Goal: Contribute content: Contribute content

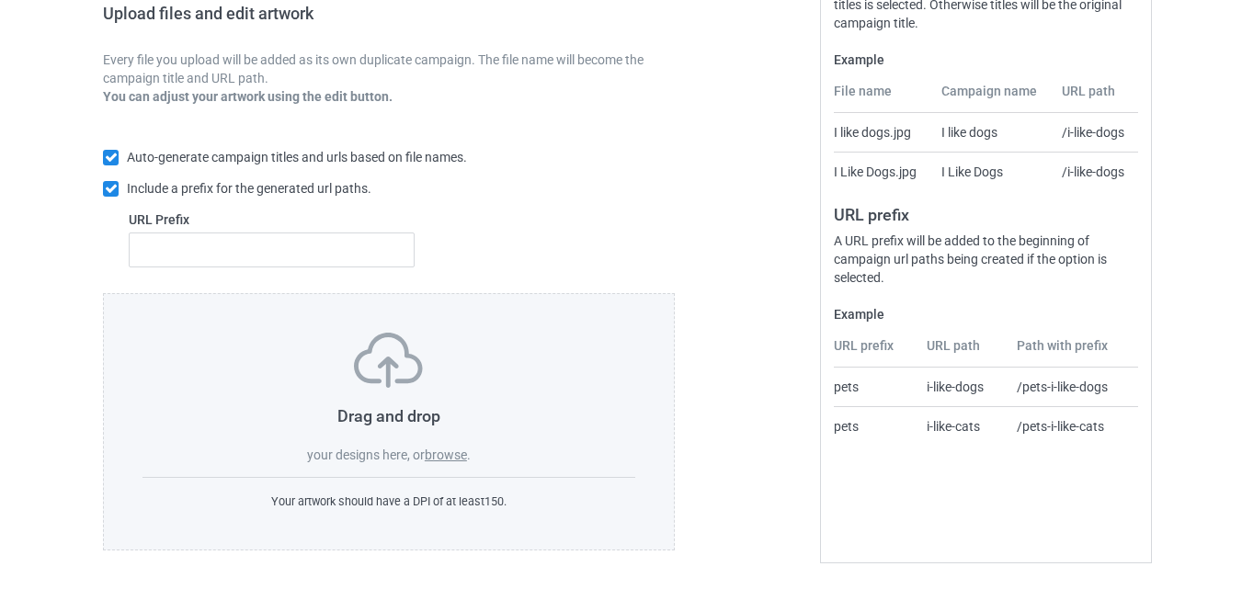
scroll to position [307, 0]
click at [445, 456] on label "browse" at bounding box center [446, 455] width 42 height 15
click at [0, 0] on input "browse" at bounding box center [0, 0] width 0 height 0
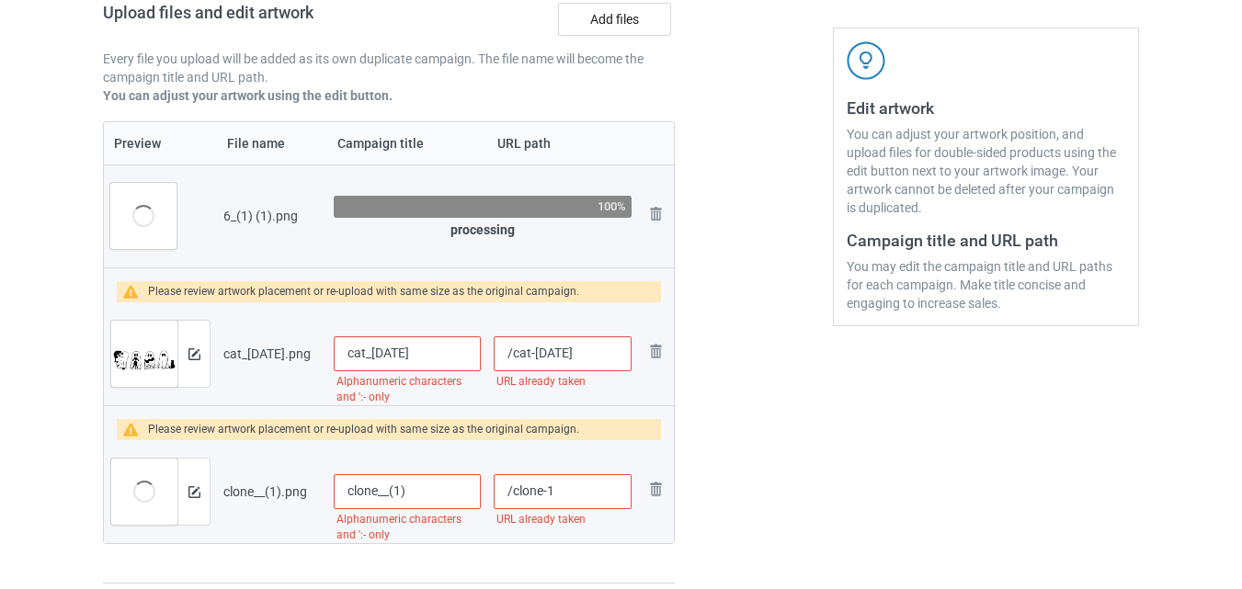
click at [370, 353] on input "cat_halloween" at bounding box center [407, 354] width 147 height 35
type input "cathalloween"
click at [588, 356] on input "/cat-halloween" at bounding box center [563, 354] width 138 height 35
click at [535, 354] on input "/cat-halloween" at bounding box center [563, 354] width 138 height 35
type input "/cathalloween"
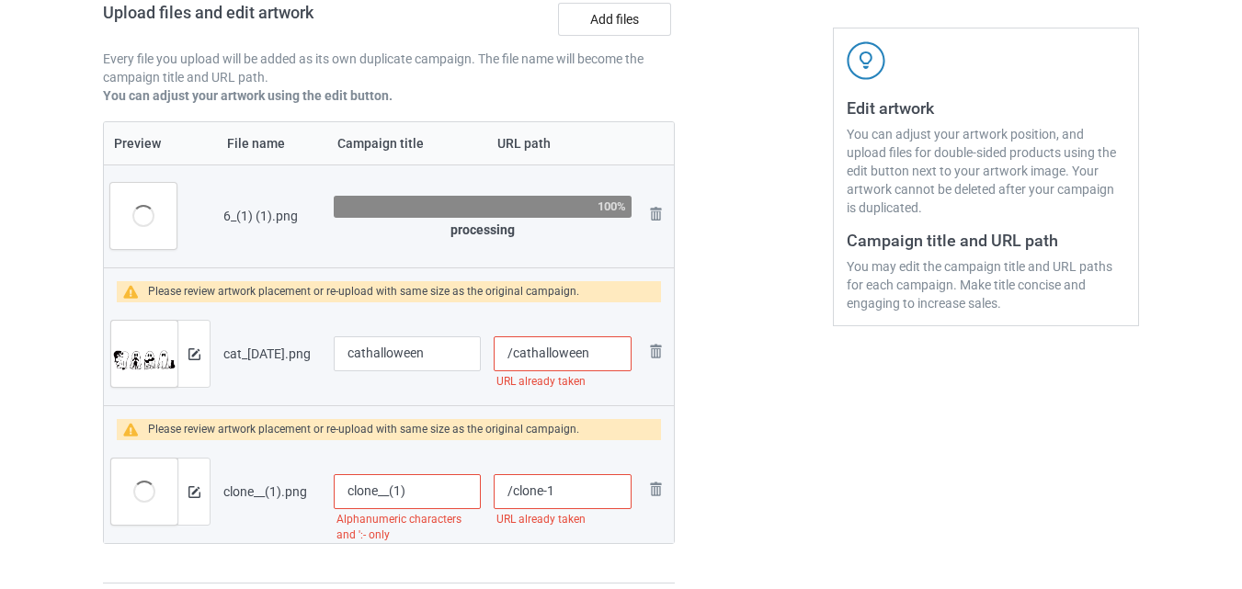
type input "cat_halloween"
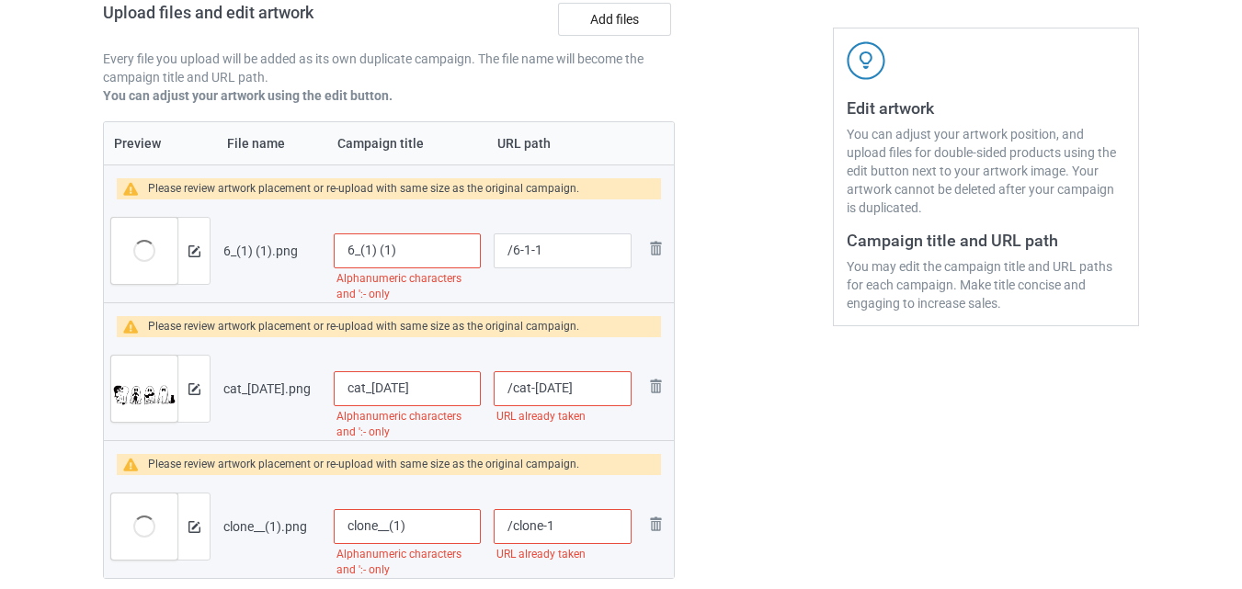
click at [610, 355] on td "/cat-halloween URL already taken" at bounding box center [562, 388] width 151 height 103
click at [603, 398] on input "/cat-halloween" at bounding box center [563, 388] width 138 height 35
type input "/cat-halloween2"
click at [432, 386] on input "cat_halloween" at bounding box center [407, 388] width 147 height 35
type input "cat_halloween2313"
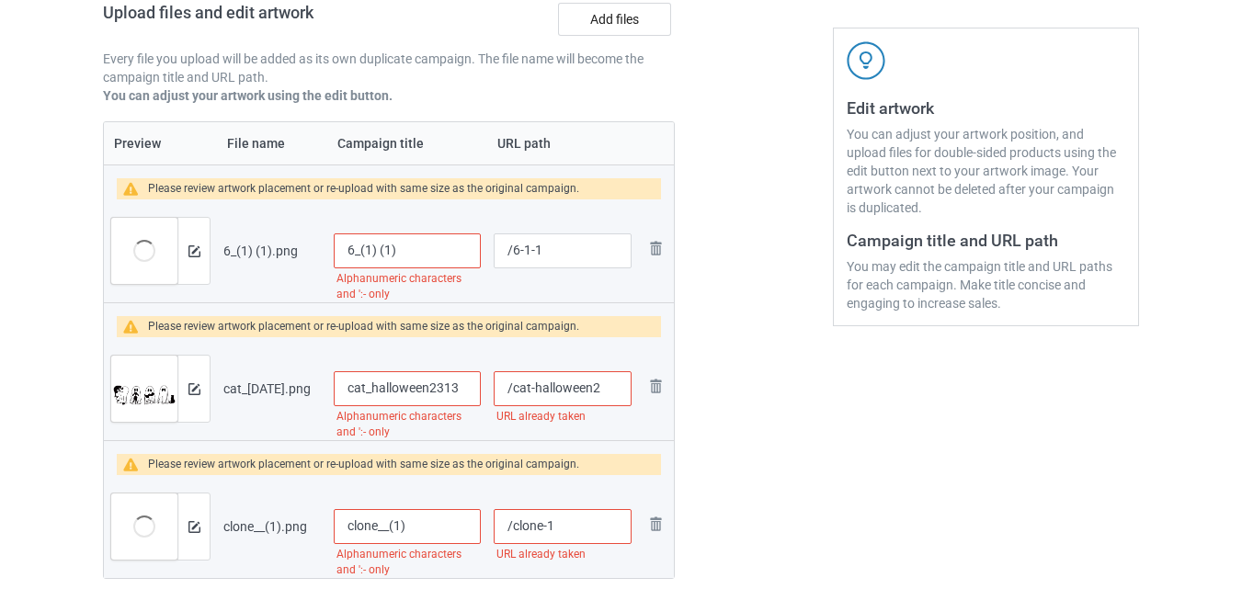
drag, startPoint x: 463, startPoint y: 386, endPoint x: 324, endPoint y: 383, distance: 139.8
click at [324, 383] on tr "Preview and edit artwork cat_halloween.png cat_halloween2313 Alphanumeric chara…" at bounding box center [389, 388] width 570 height 103
type input "2313cat"
click at [611, 381] on input "/cat-halloween2" at bounding box center [563, 388] width 138 height 35
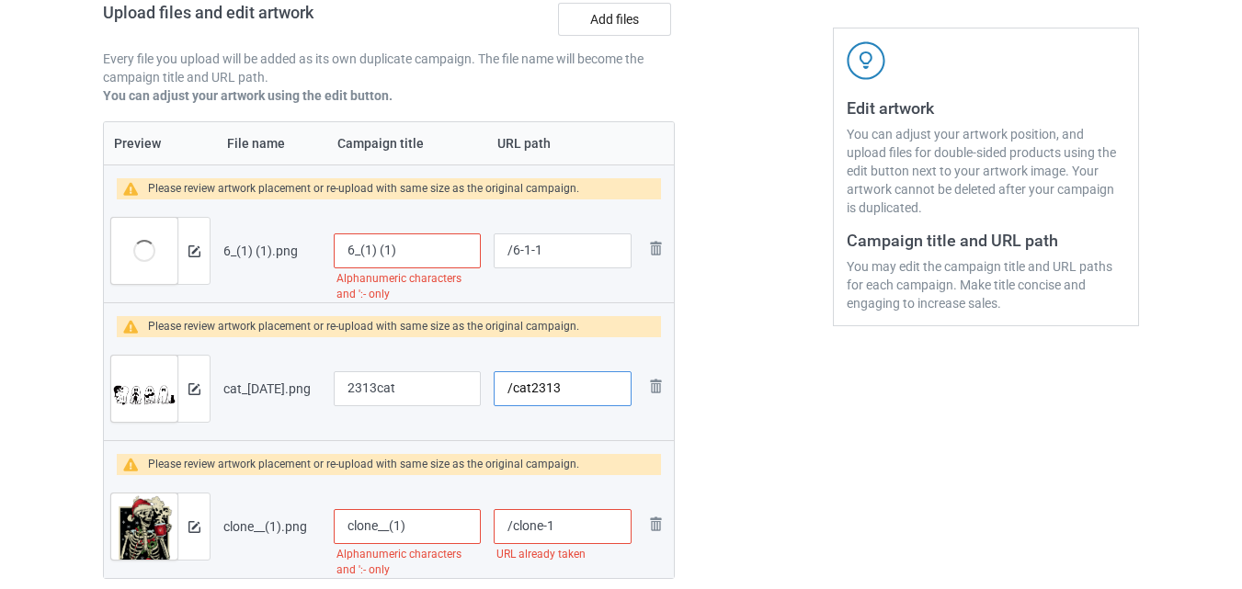
type input "/cat2313"
click at [425, 528] on input "clone__(1)" at bounding box center [407, 526] width 147 height 35
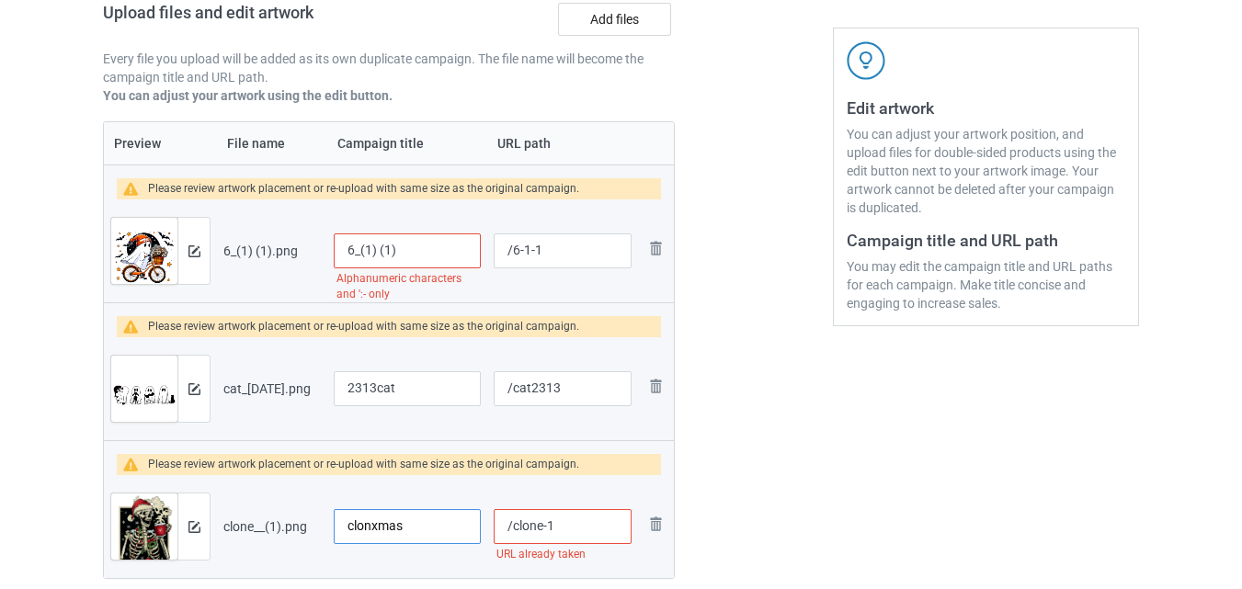
type input "clonxmas"
click at [580, 528] on input "/clone-1" at bounding box center [563, 526] width 138 height 35
type input "/xmas2313"
click at [567, 486] on td "/xmas2313 URL already taken" at bounding box center [562, 526] width 151 height 103
click at [410, 242] on input "6_(1) (1)" at bounding box center [407, 251] width 147 height 35
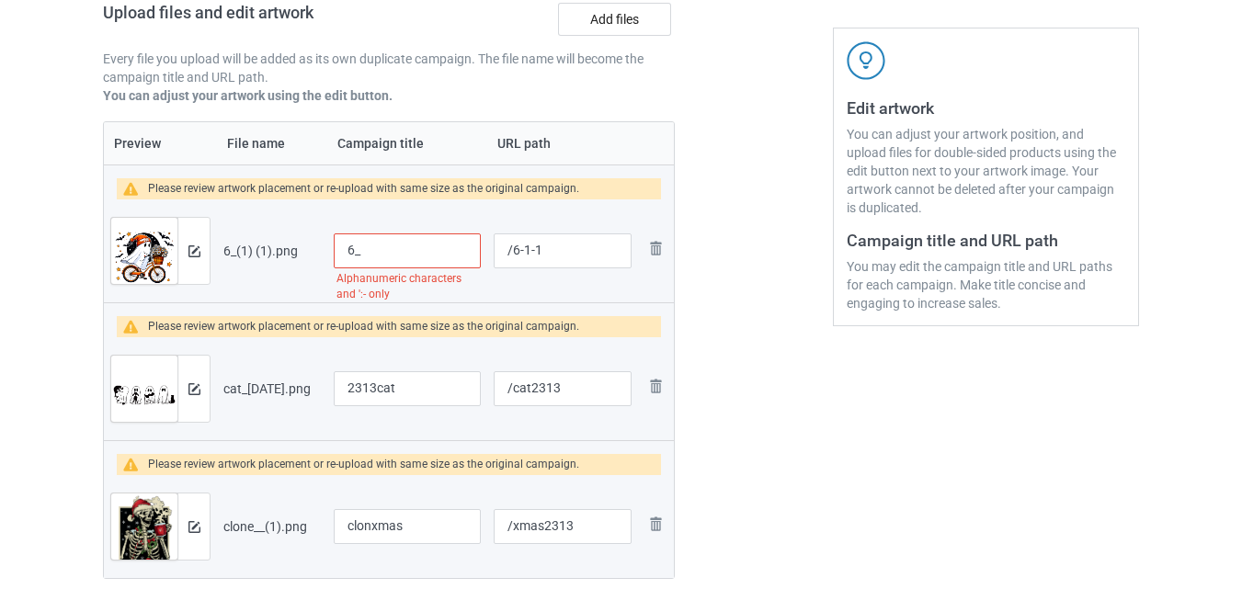
type input "6"
type input "fall23133"
click at [539, 242] on input "/6-1-1" at bounding box center [563, 251] width 138 height 35
type input "/fall2313e"
click at [709, 325] on div at bounding box center [754, 227] width 132 height 811
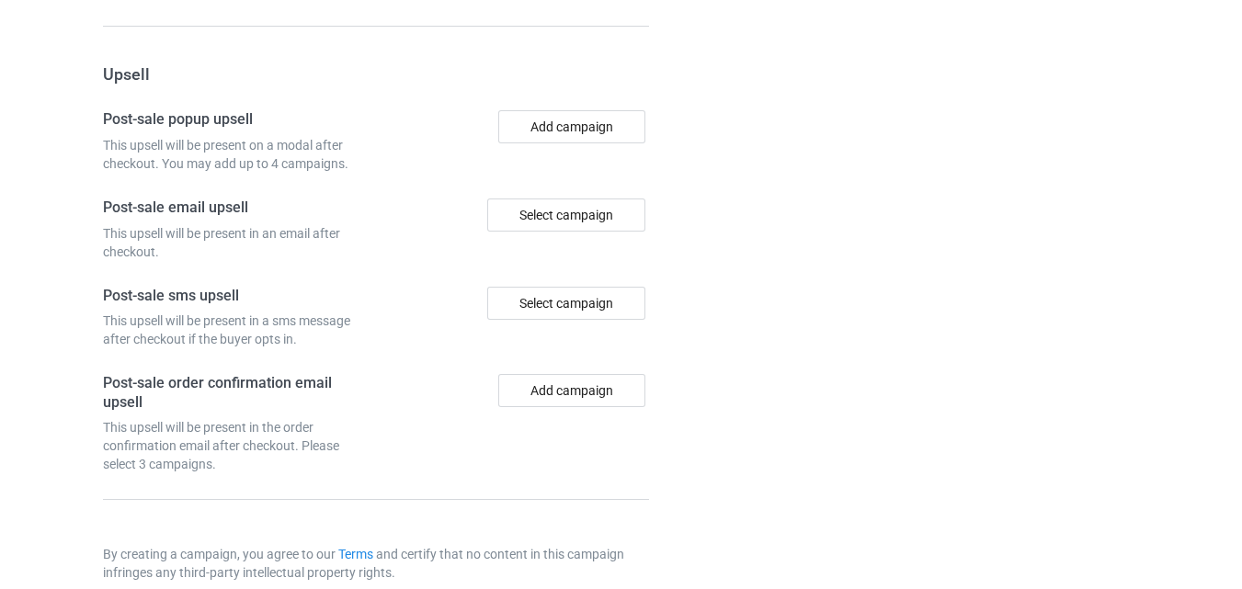
scroll to position [2063, 0]
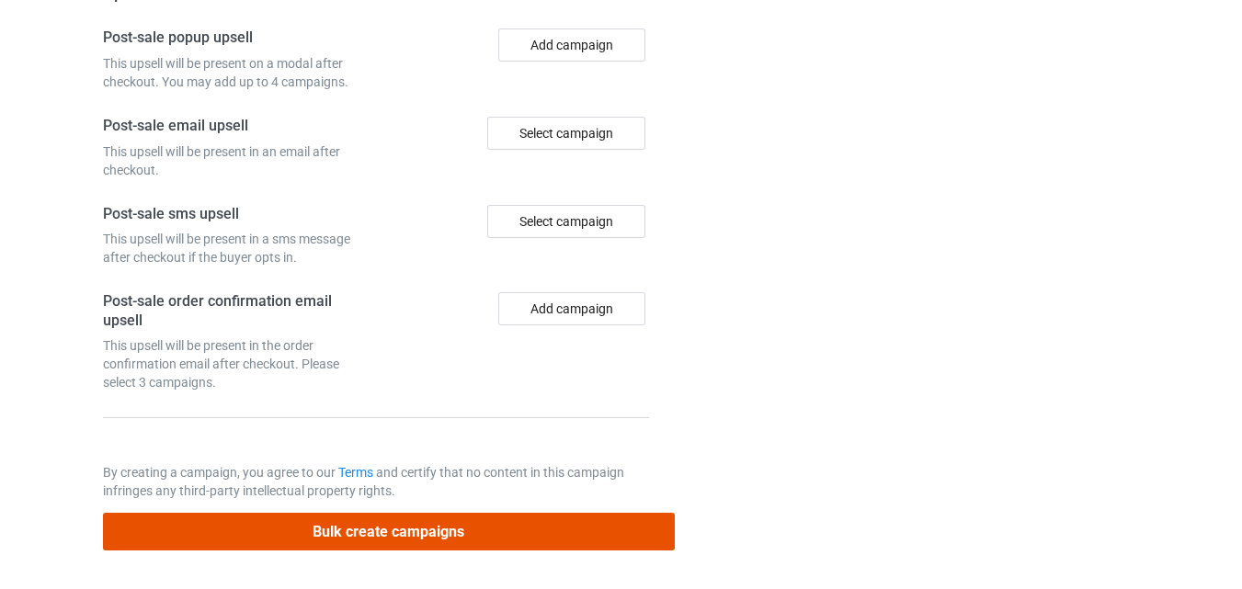
click at [342, 531] on button "Bulk create campaigns" at bounding box center [389, 532] width 572 height 38
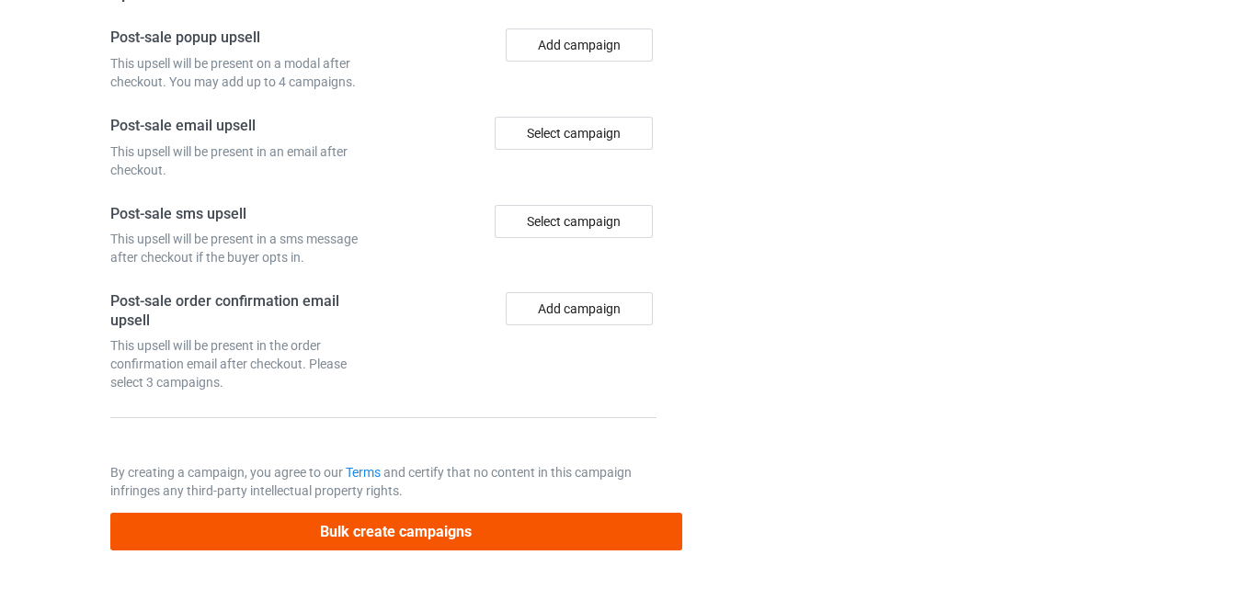
scroll to position [0, 0]
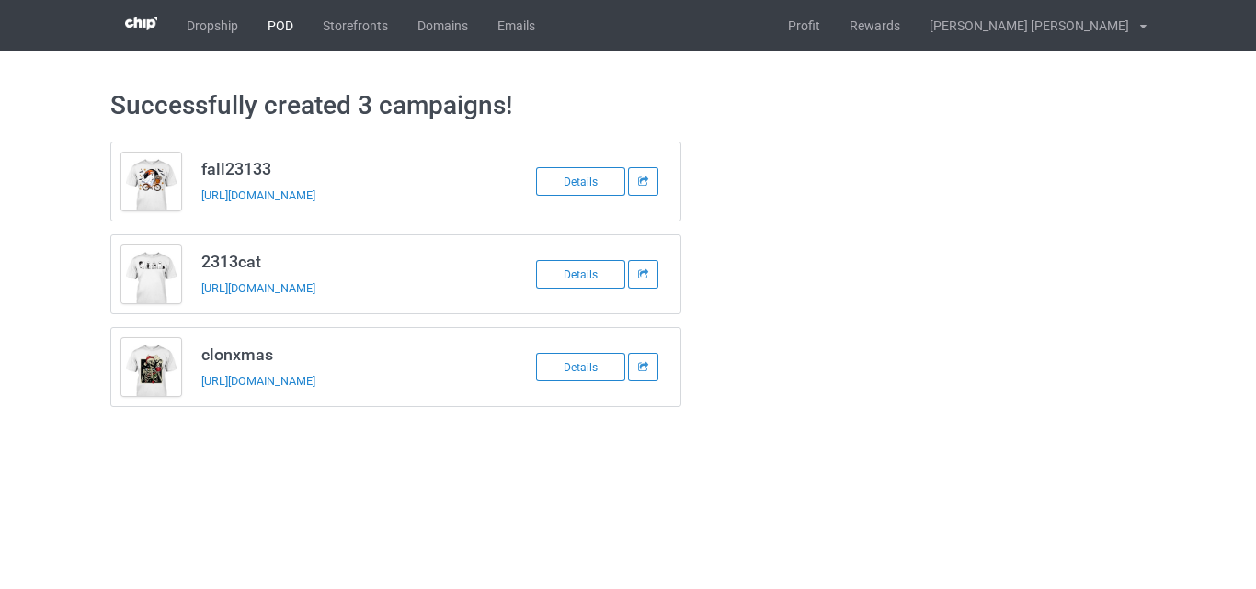
click at [293, 33] on link "POD" at bounding box center [280, 25] width 55 height 51
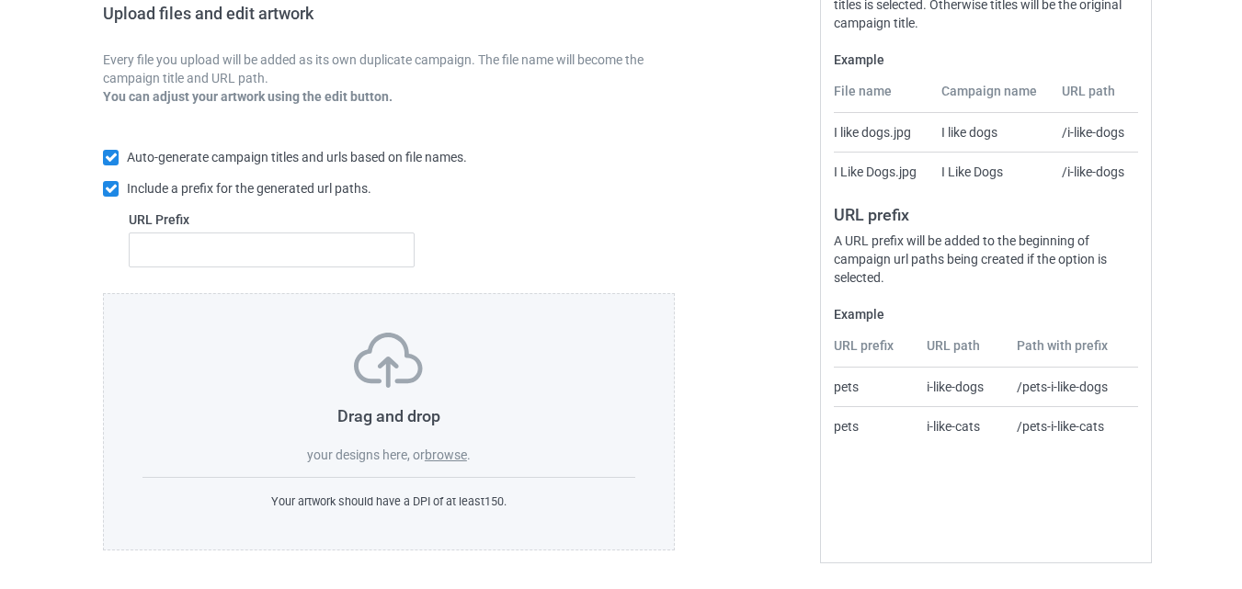
scroll to position [307, 0]
click at [451, 462] on label "browse" at bounding box center [446, 455] width 42 height 15
click at [0, 0] on input "browse" at bounding box center [0, 0] width 0 height 0
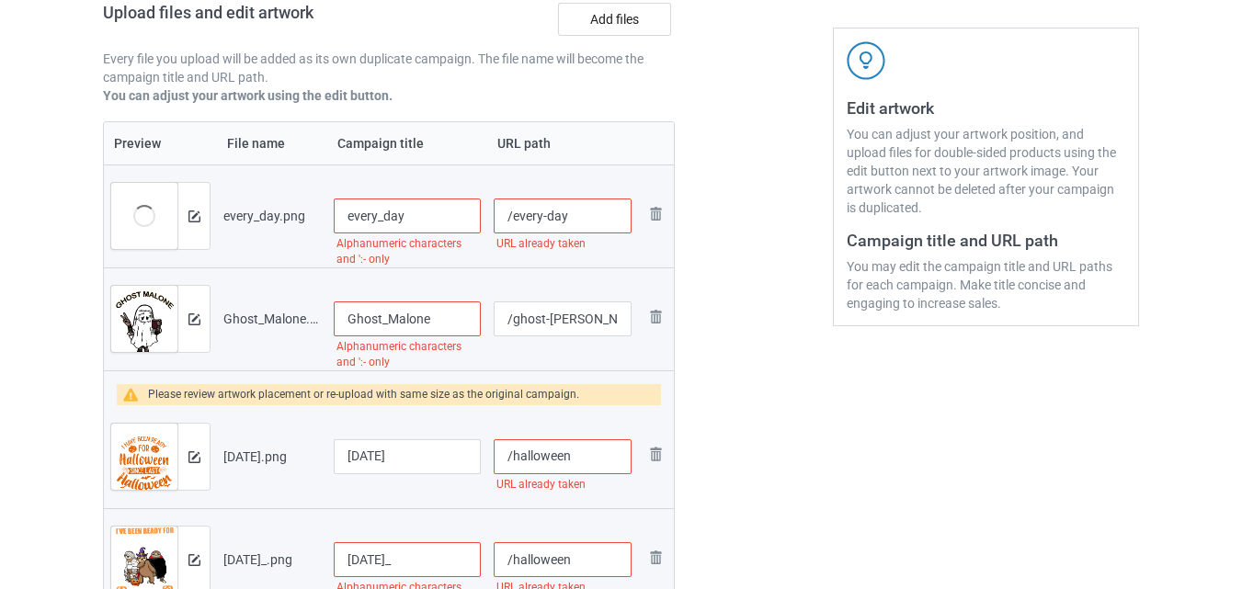
click at [456, 220] on input "every_day" at bounding box center [407, 216] width 147 height 35
click at [443, 331] on input "Ghost_Malone" at bounding box center [407, 319] width 147 height 35
drag, startPoint x: 443, startPoint y: 324, endPoint x: 367, endPoint y: 329, distance: 76.5
click at [380, 326] on input "Ghost_Malone" at bounding box center [407, 319] width 147 height 35
type input "Ghosthl231ew"
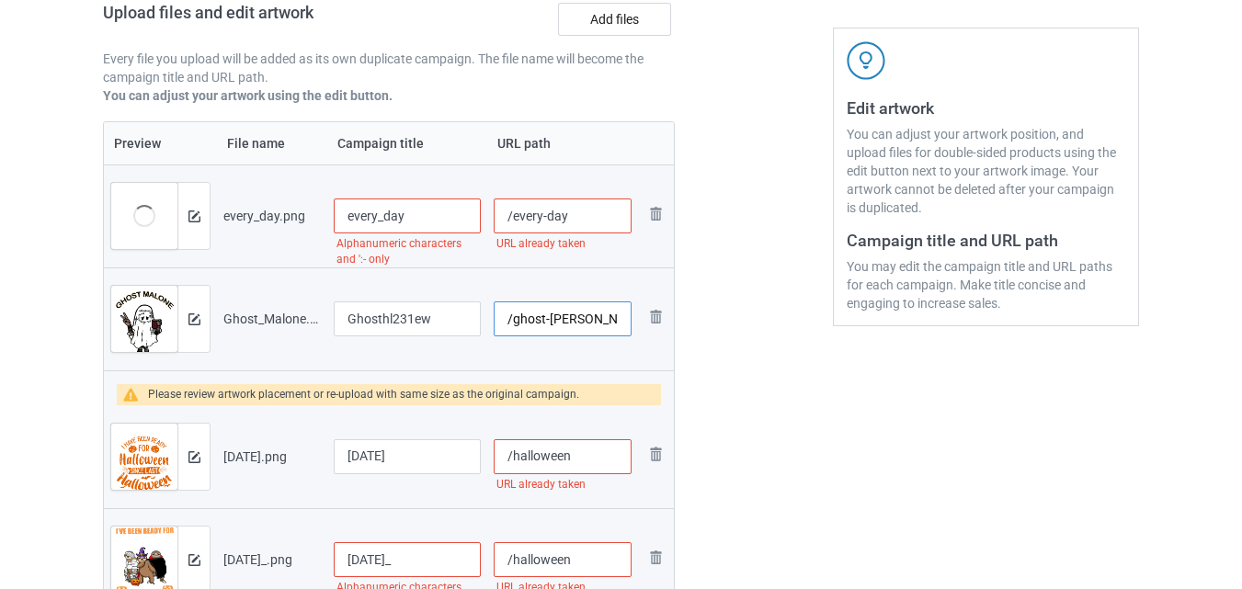
click at [549, 321] on input "/ghost-[PERSON_NAME]" at bounding box center [563, 319] width 138 height 35
type input "/ghost231malone"
click at [418, 216] on input "every_day" at bounding box center [407, 216] width 147 height 35
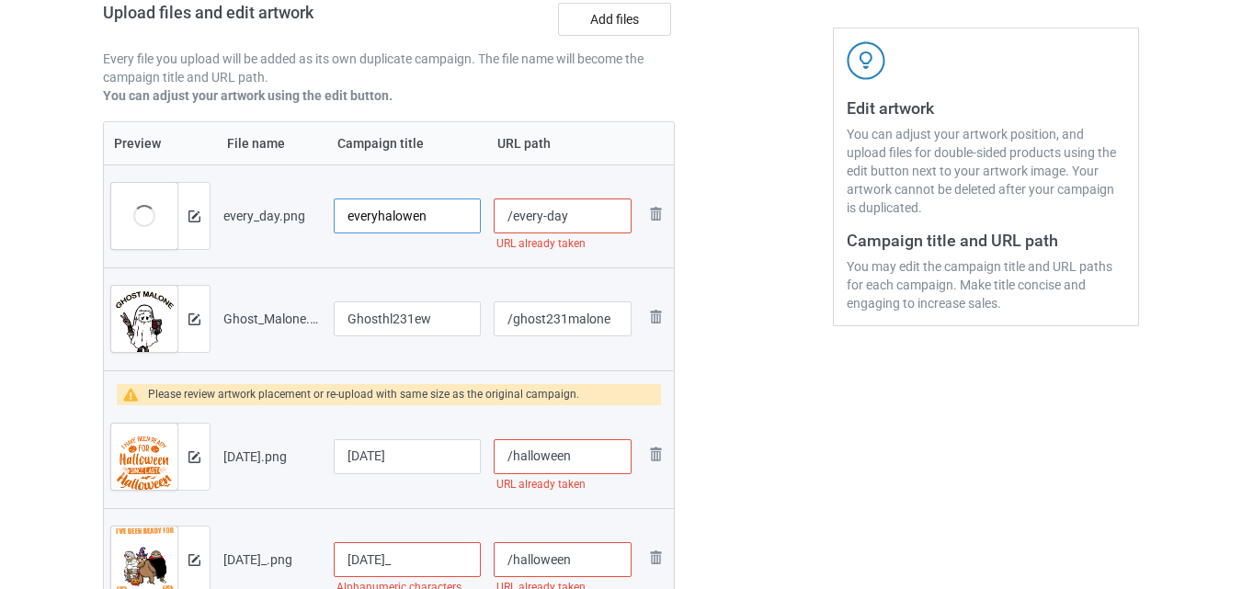
type input "everyhalowen"
click at [584, 223] on input "/every-day" at bounding box center [563, 216] width 138 height 35
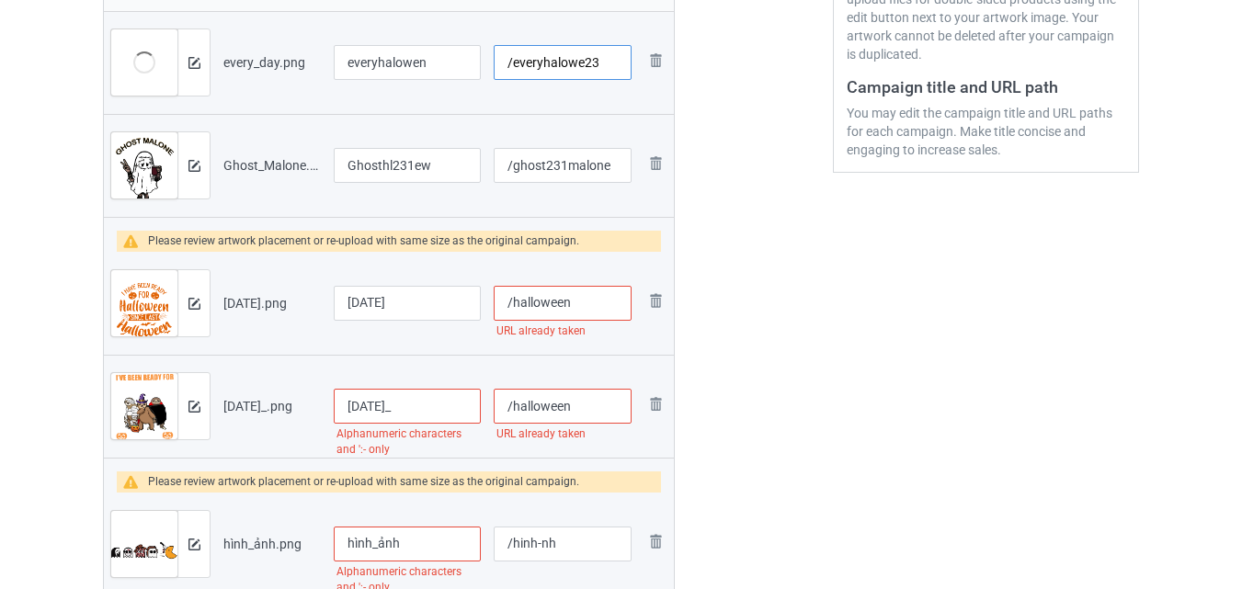
type input "/everyhalowe23"
click at [436, 311] on input "[DATE]" at bounding box center [407, 303] width 147 height 35
type input "halloweencutefur"
click at [584, 303] on input "/halloween" at bounding box center [563, 303] width 138 height 35
type input "/halloweenfre"
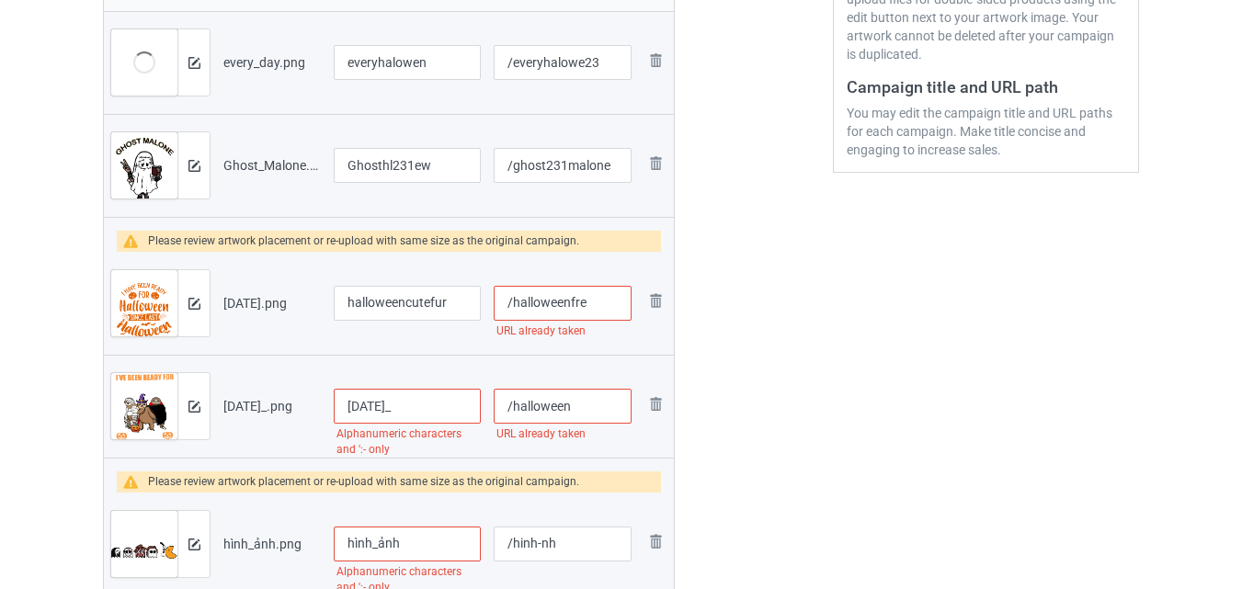
click at [568, 356] on td "/halloween URL already taken" at bounding box center [562, 406] width 151 height 103
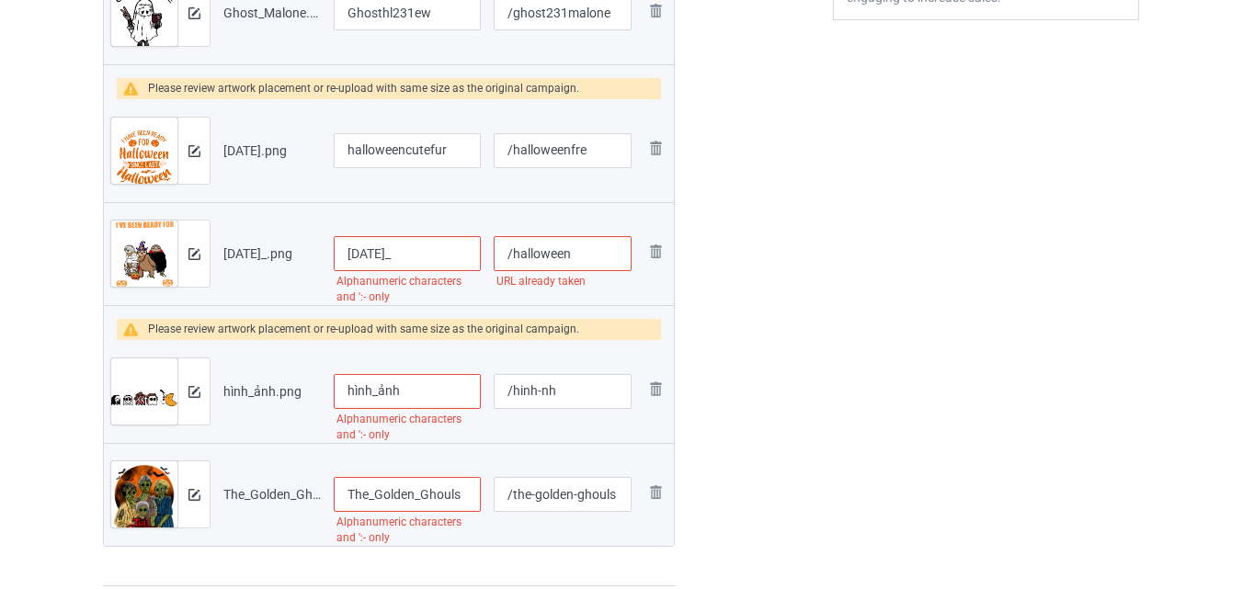
click at [446, 271] on input "[DATE]_" at bounding box center [407, 253] width 147 height 35
type input "halloweencute2313"
click at [587, 271] on input "/halloween" at bounding box center [563, 253] width 138 height 35
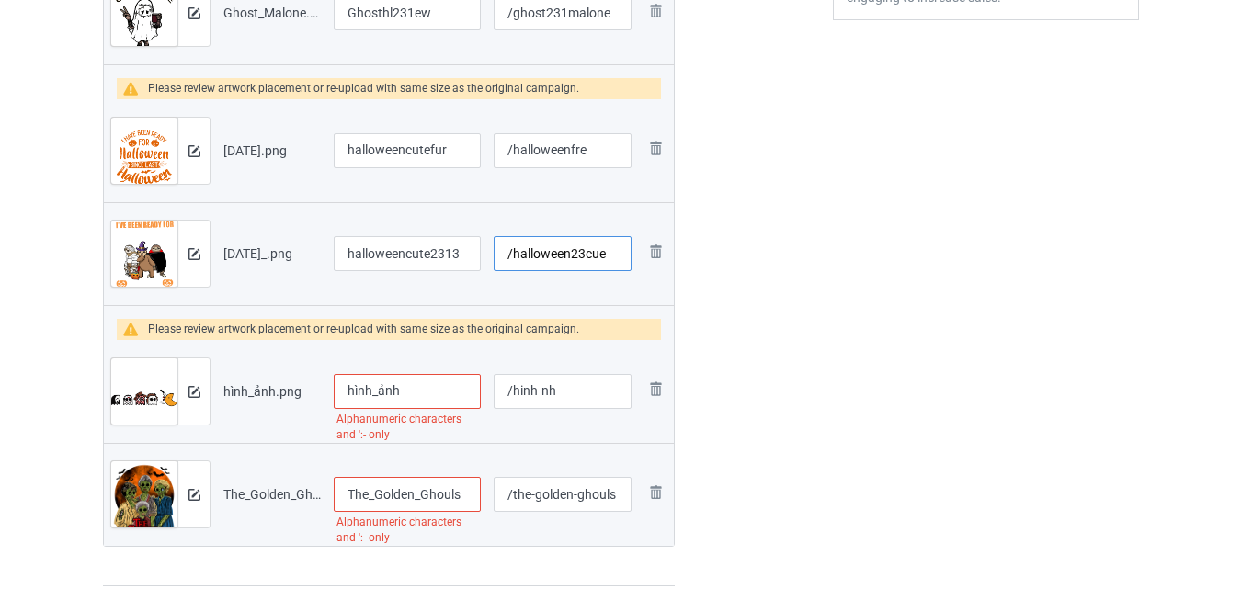
click at [626, 262] on input "/halloween23cue" at bounding box center [563, 253] width 138 height 35
type input "/halloween23cute"
click at [454, 402] on input "hình_ảnh" at bounding box center [407, 391] width 147 height 35
drag, startPoint x: 429, startPoint y: 399, endPoint x: 280, endPoint y: 394, distance: 150.0
click at [280, 394] on tr "Preview and edit artwork hình_ảnh.png hình_ảnh Alphanumeric characters and ':- …" at bounding box center [389, 391] width 570 height 103
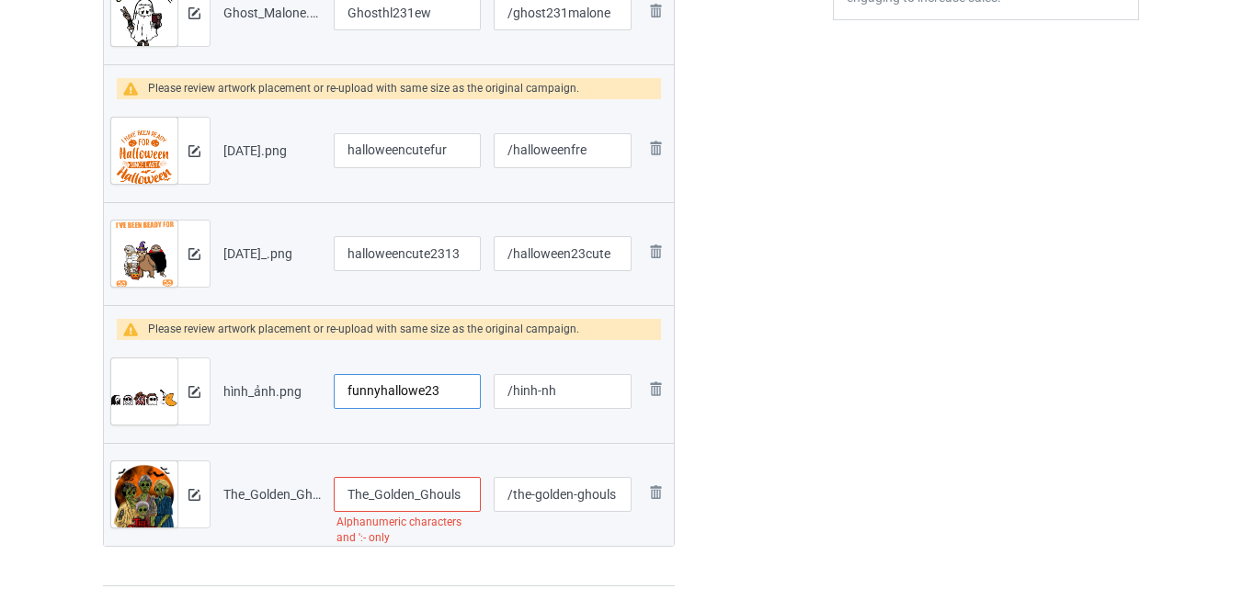
type input "funnyhallowe23"
click at [581, 396] on input "/hinh-nh" at bounding box center [563, 391] width 138 height 35
drag, startPoint x: 577, startPoint y: 392, endPoint x: 456, endPoint y: 389, distance: 121.4
click at [456, 389] on tr "Preview and edit artwork hình_ảnh.png funnyhallowe23 /hinh-nh Remove file" at bounding box center [389, 391] width 570 height 103
type input "/funnyhallowen"
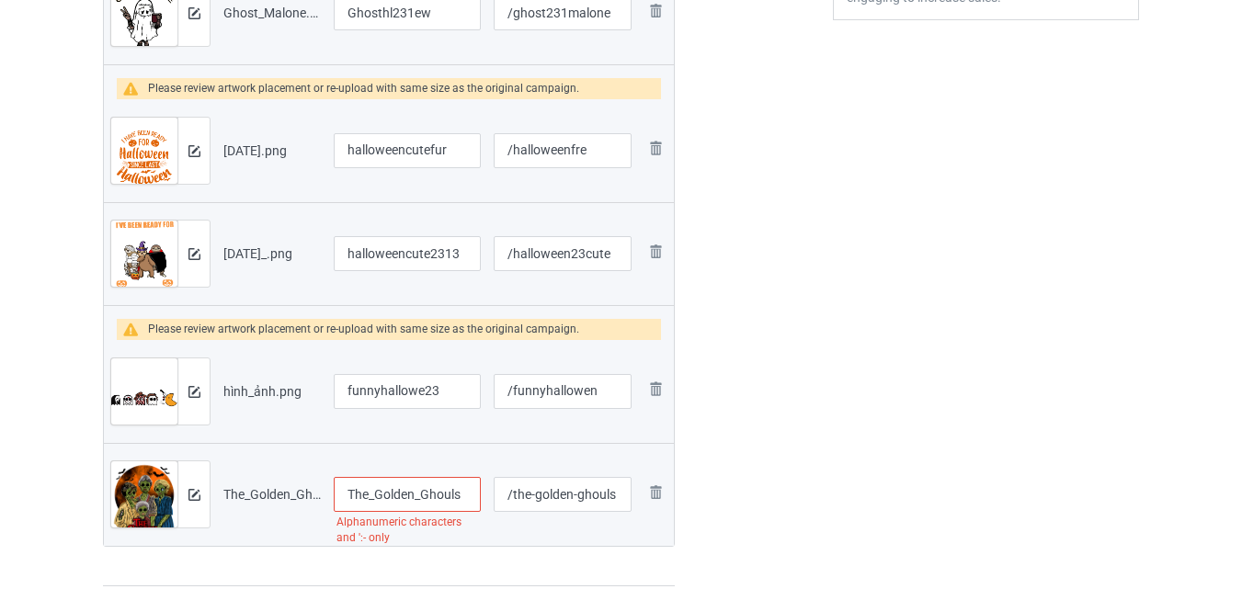
click at [379, 498] on input "The_Golden_Ghouls" at bounding box center [407, 494] width 147 height 35
click at [416, 493] on input "TheGolden_Ghouls" at bounding box center [407, 494] width 147 height 35
drag, startPoint x: 462, startPoint y: 502, endPoint x: 316, endPoint y: 504, distance: 145.3
click at [316, 504] on tr "Preview and edit artwork The_Golden_Ghouls.png TheGoldenGhouls /the-golden-ghou…" at bounding box center [389, 494] width 570 height 103
type input "TheGoldenGhouls"
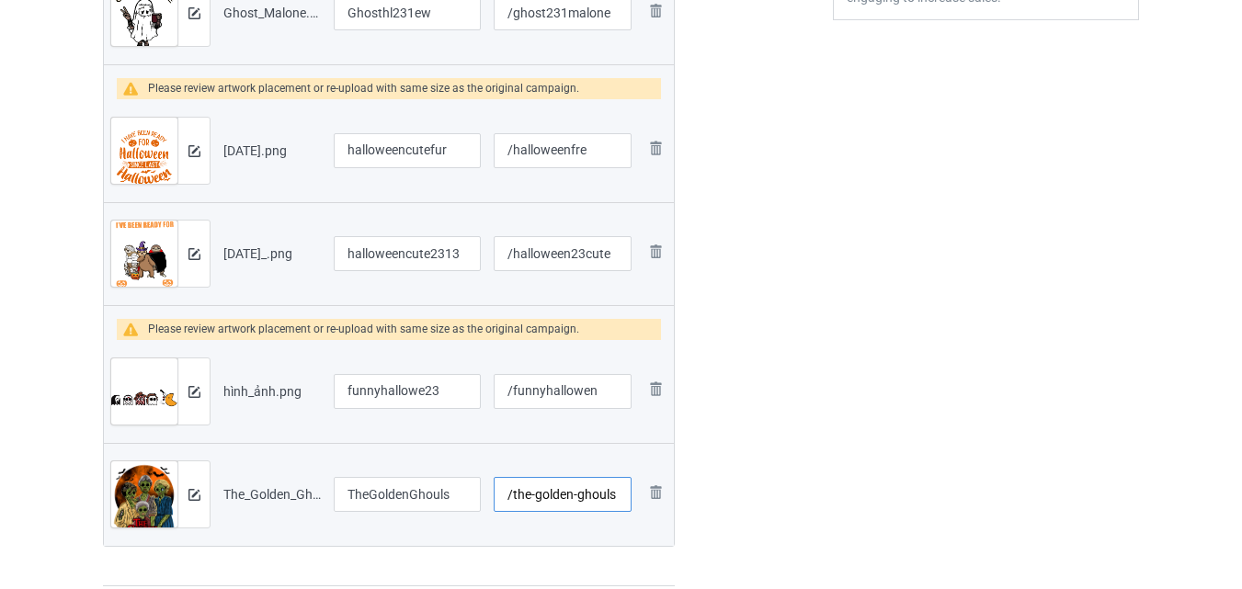
drag, startPoint x: 614, startPoint y: 497, endPoint x: 442, endPoint y: 497, distance: 171.9
click at [442, 497] on tr "Preview and edit artwork The_Golden_Ghouls.png TheGoldenGhouls /the-golden-ghou…" at bounding box center [389, 494] width 570 height 103
paste input "hegolden"
type input "/hegoldenghouls2313"
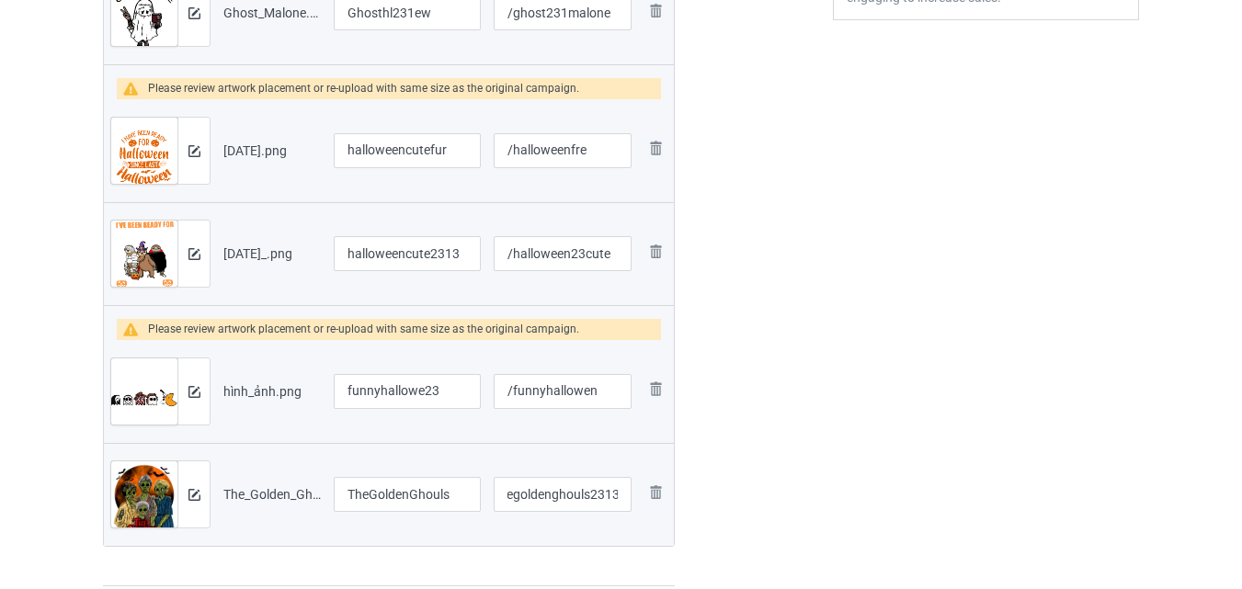
click at [828, 341] on div "Edit artwork You can adjust your artwork position, and upload files for double-…" at bounding box center [986, 57] width 332 height 1085
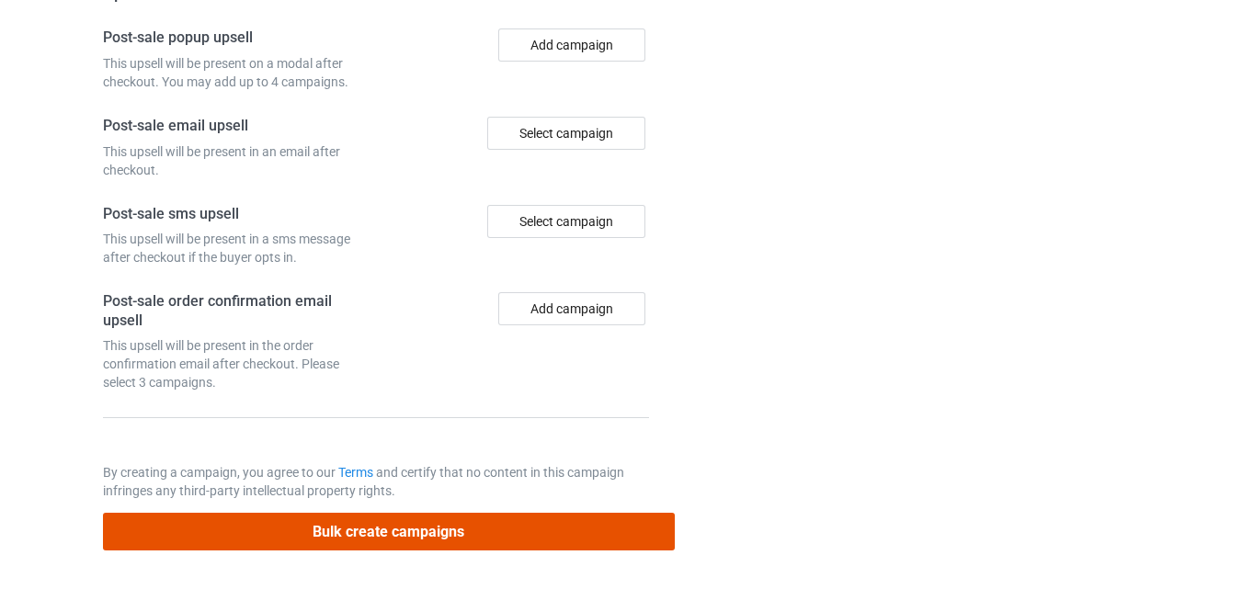
click at [510, 535] on button "Bulk create campaigns" at bounding box center [389, 532] width 572 height 38
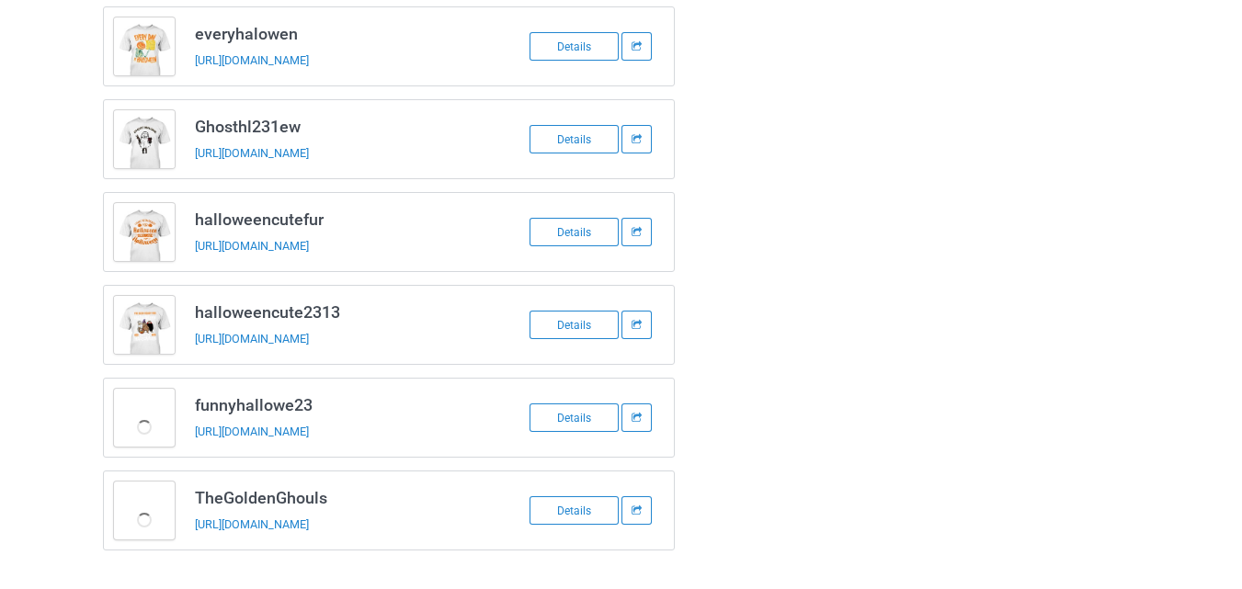
scroll to position [136, 0]
